Goal: Information Seeking & Learning: Learn about a topic

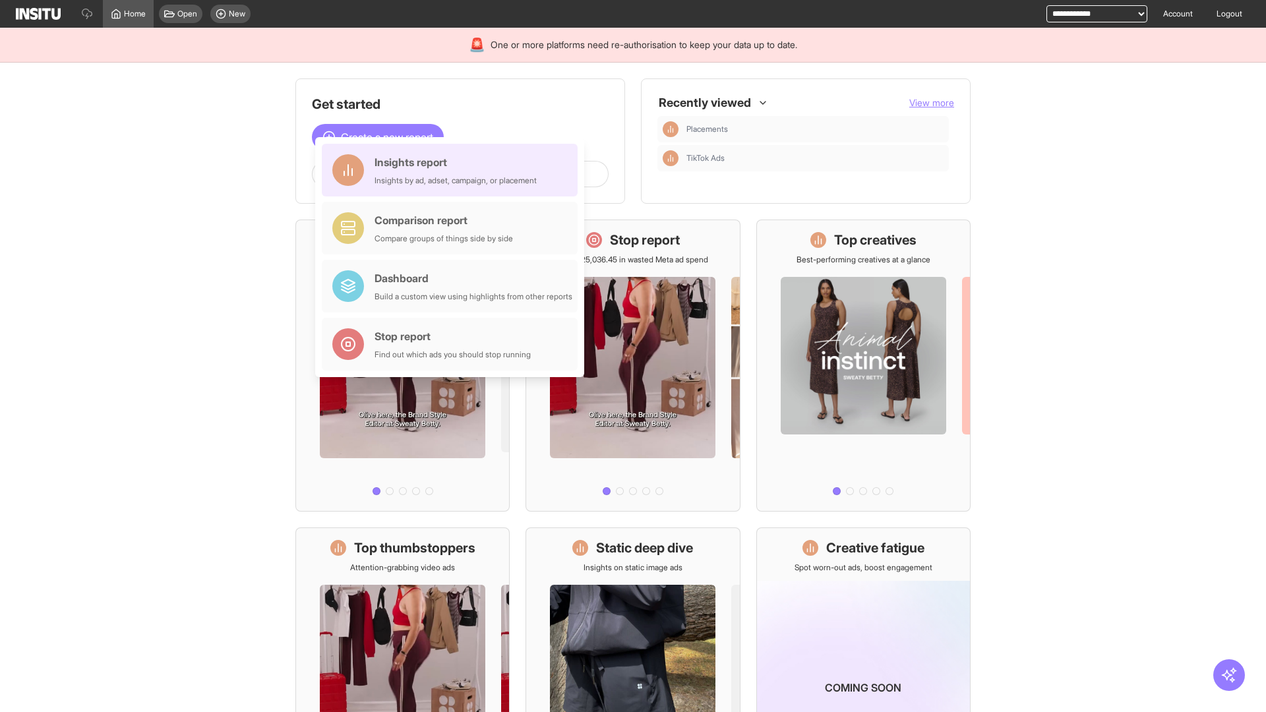
click at [453, 170] on div "Insights report Insights by ad, adset, campaign, or placement" at bounding box center [456, 170] width 162 height 32
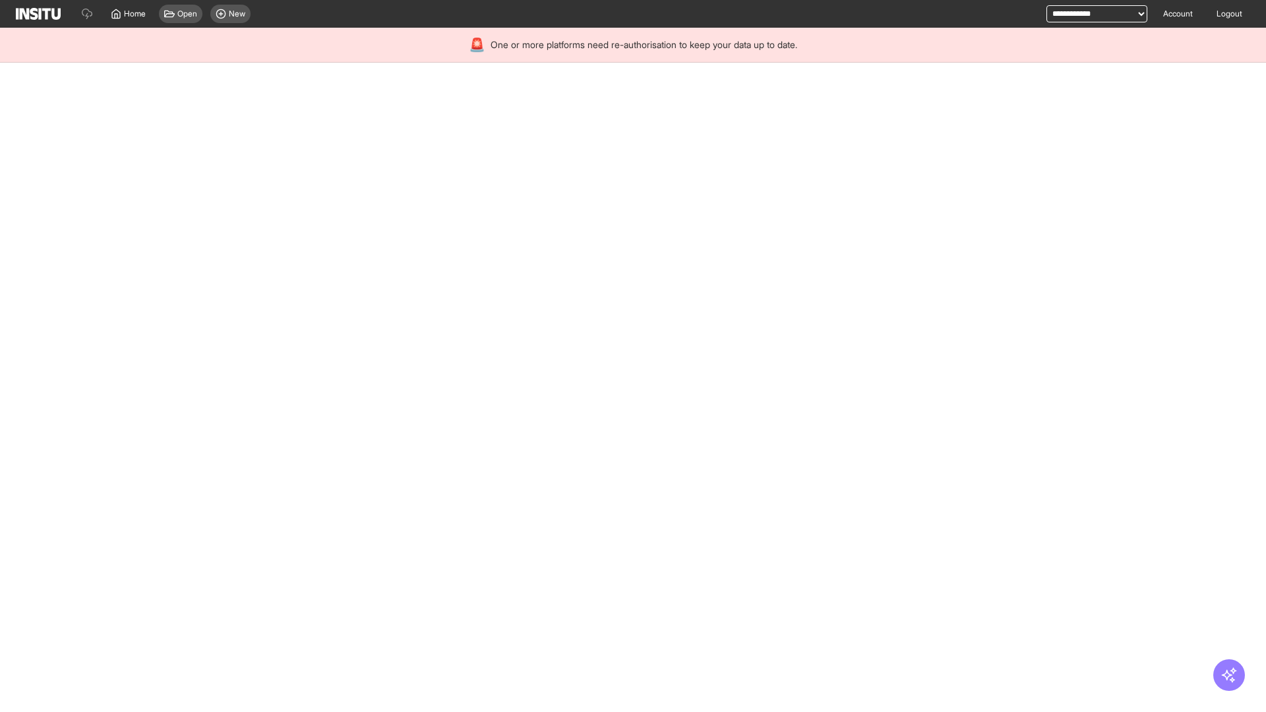
select select "**"
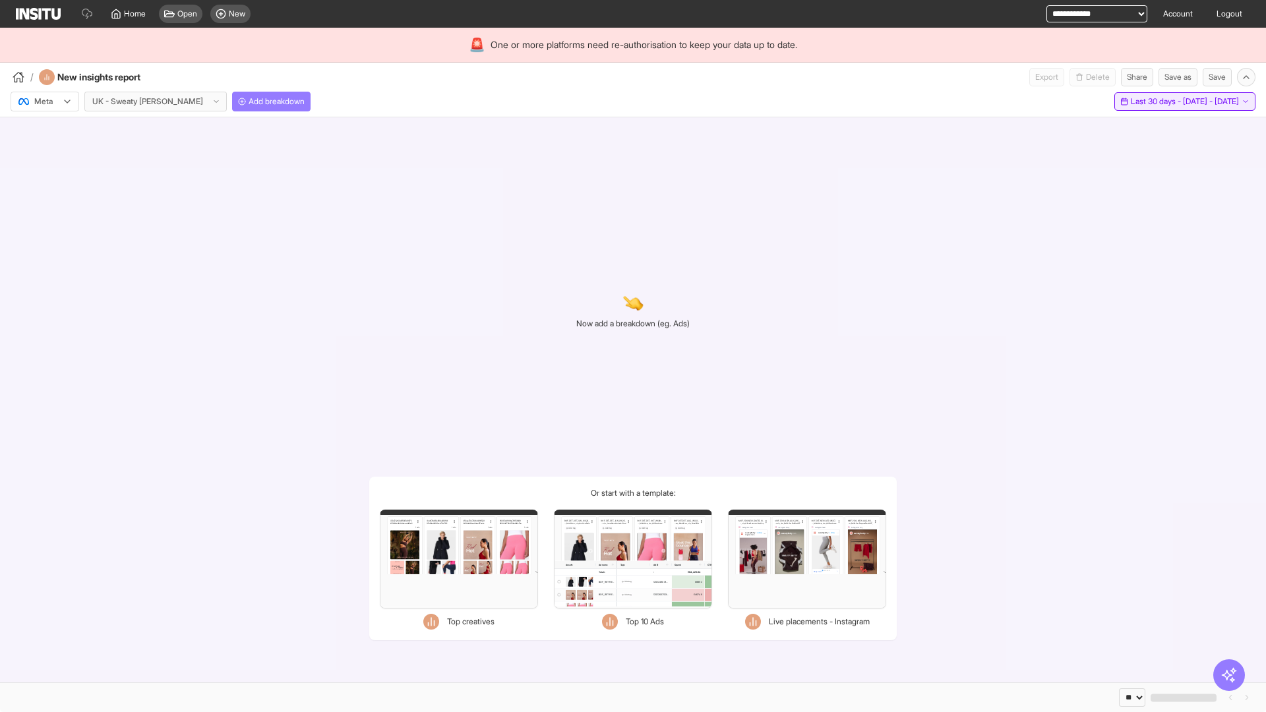
click at [1154, 102] on span "Last 30 days - [DATE] - [DATE]" at bounding box center [1185, 101] width 108 height 11
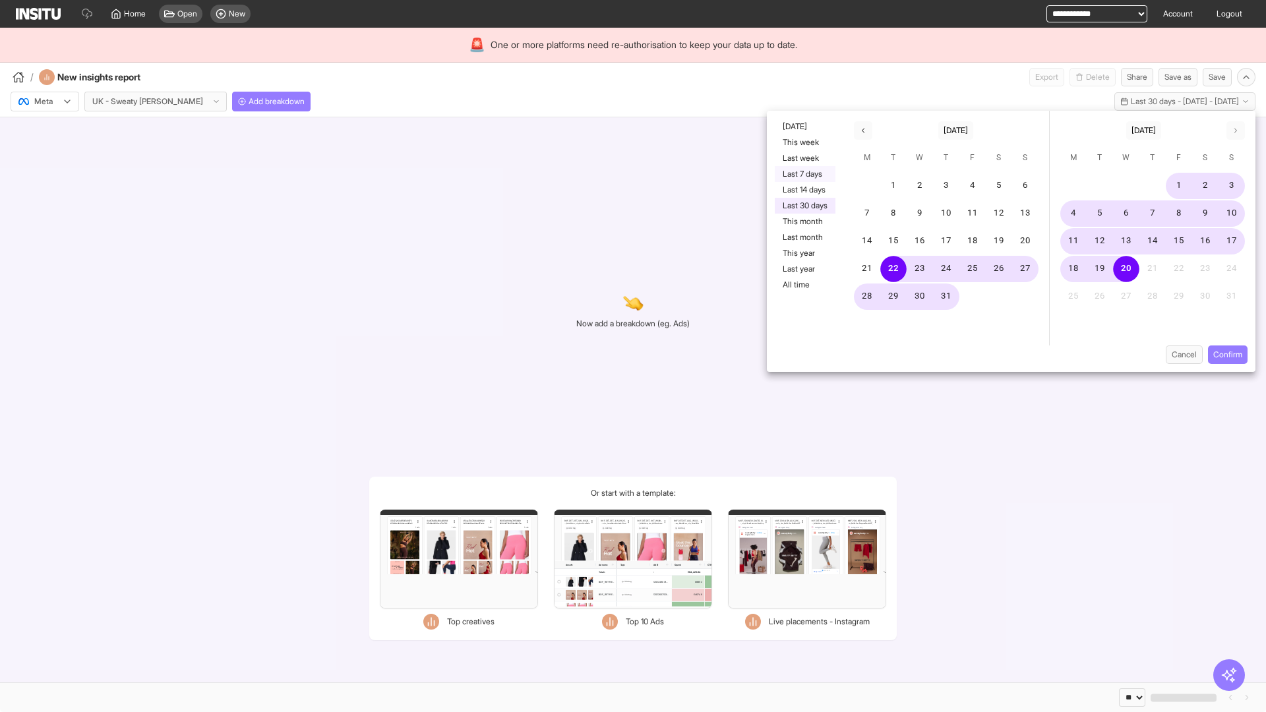
click at [804, 174] on button "Last 7 days" at bounding box center [805, 174] width 61 height 16
